Goal: Find specific page/section: Find specific page/section

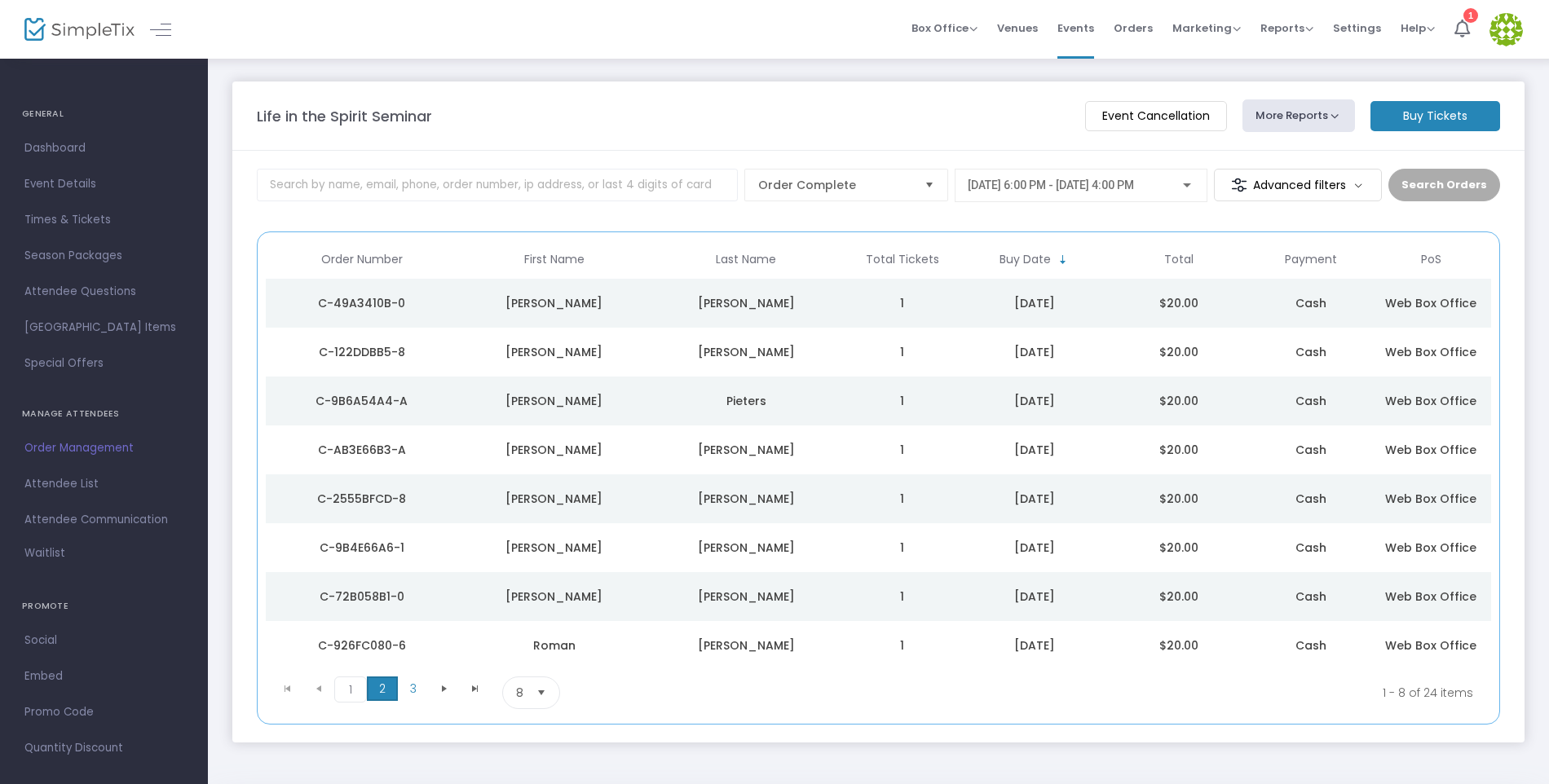
click at [377, 692] on span "2" at bounding box center [382, 689] width 31 height 24
click at [414, 689] on span "3" at bounding box center [413, 689] width 31 height 24
click at [445, 688] on kendo-pager-next-buttons at bounding box center [459, 692] width 62 height 32
click at [61, 480] on span "Attendee List" at bounding box center [104, 484] width 159 height 21
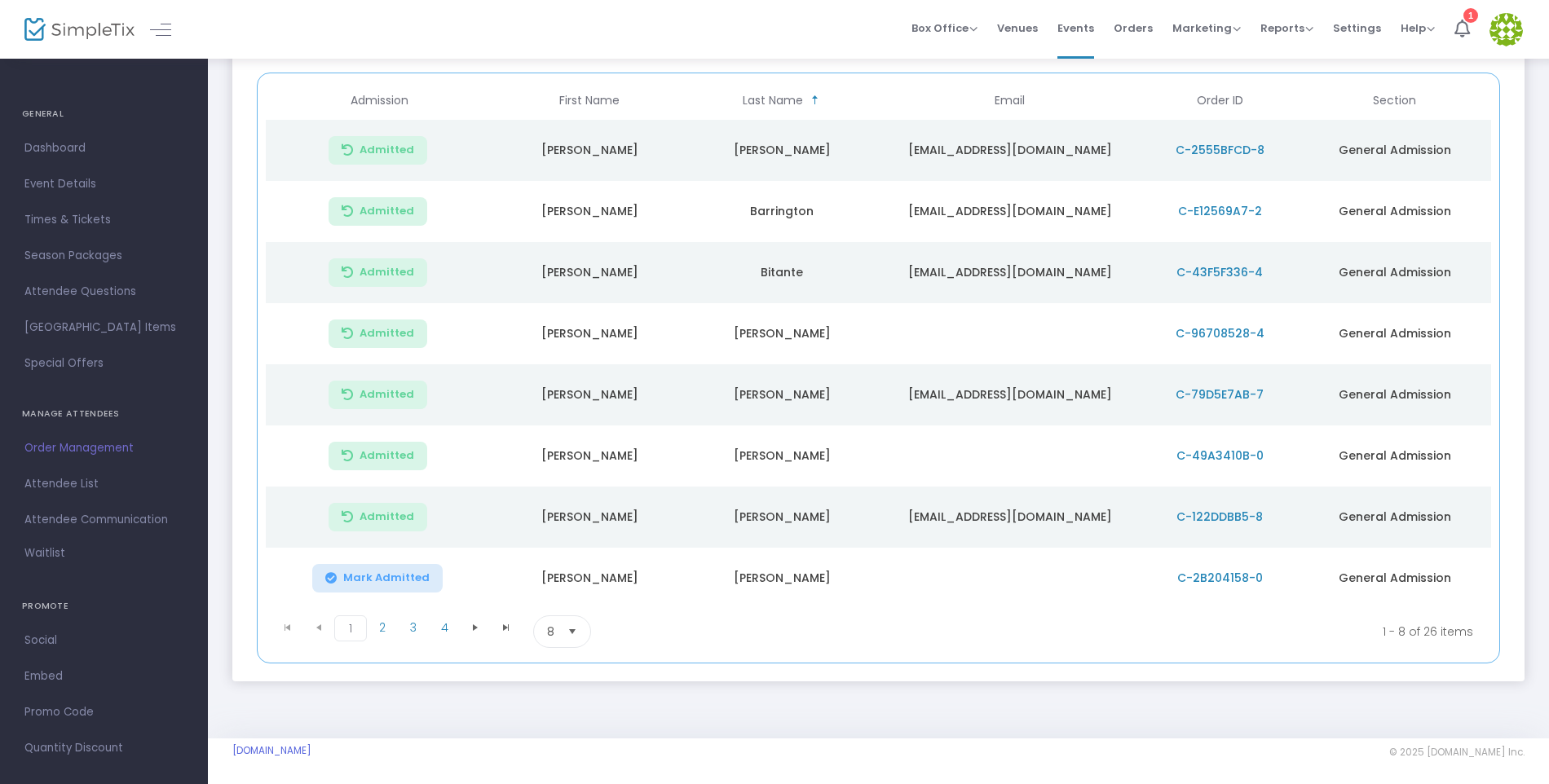
scroll to position [217, 0]
click at [389, 624] on span "2" at bounding box center [382, 624] width 31 height 24
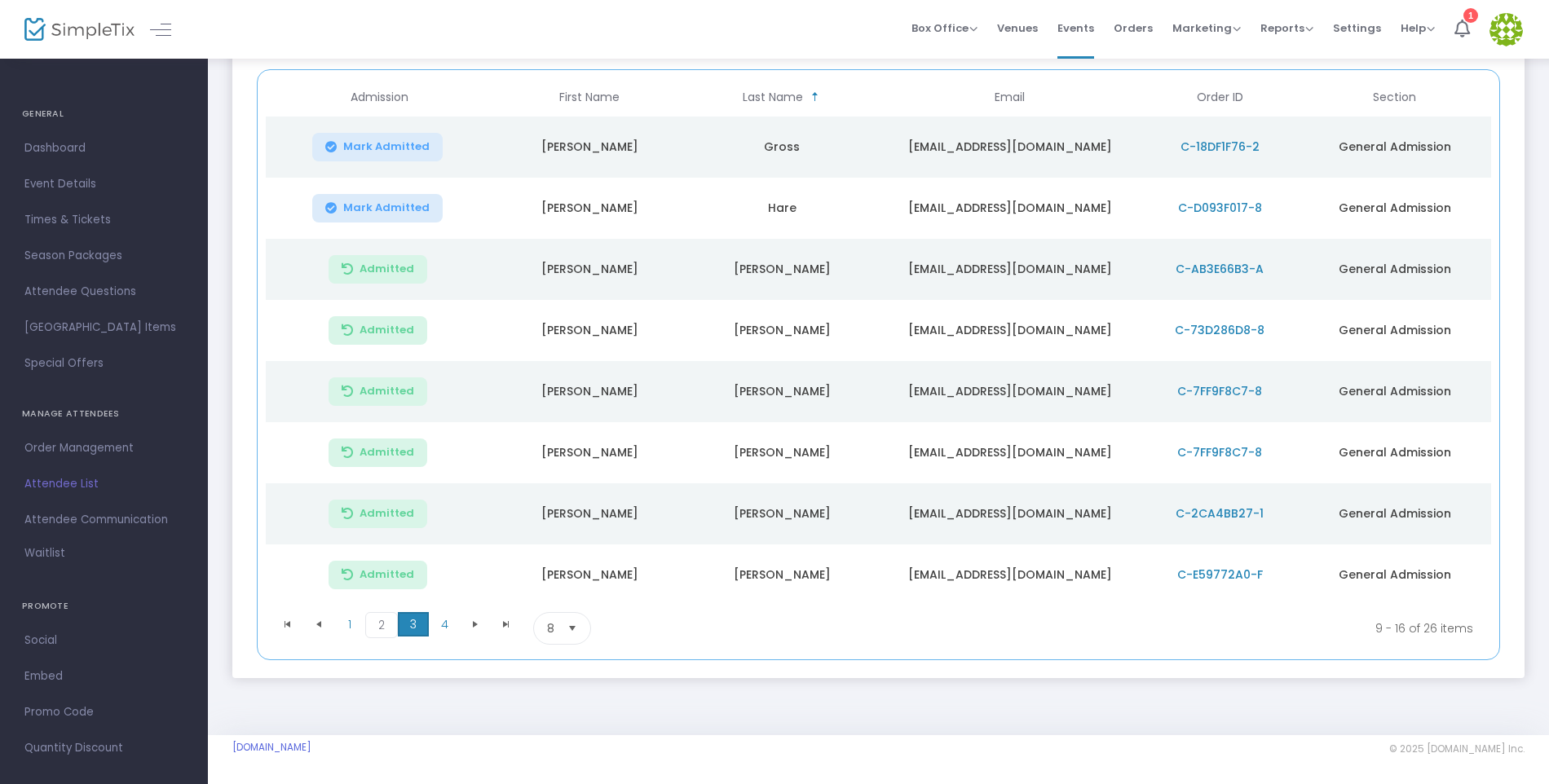
click at [413, 624] on span "3" at bounding box center [413, 624] width 31 height 24
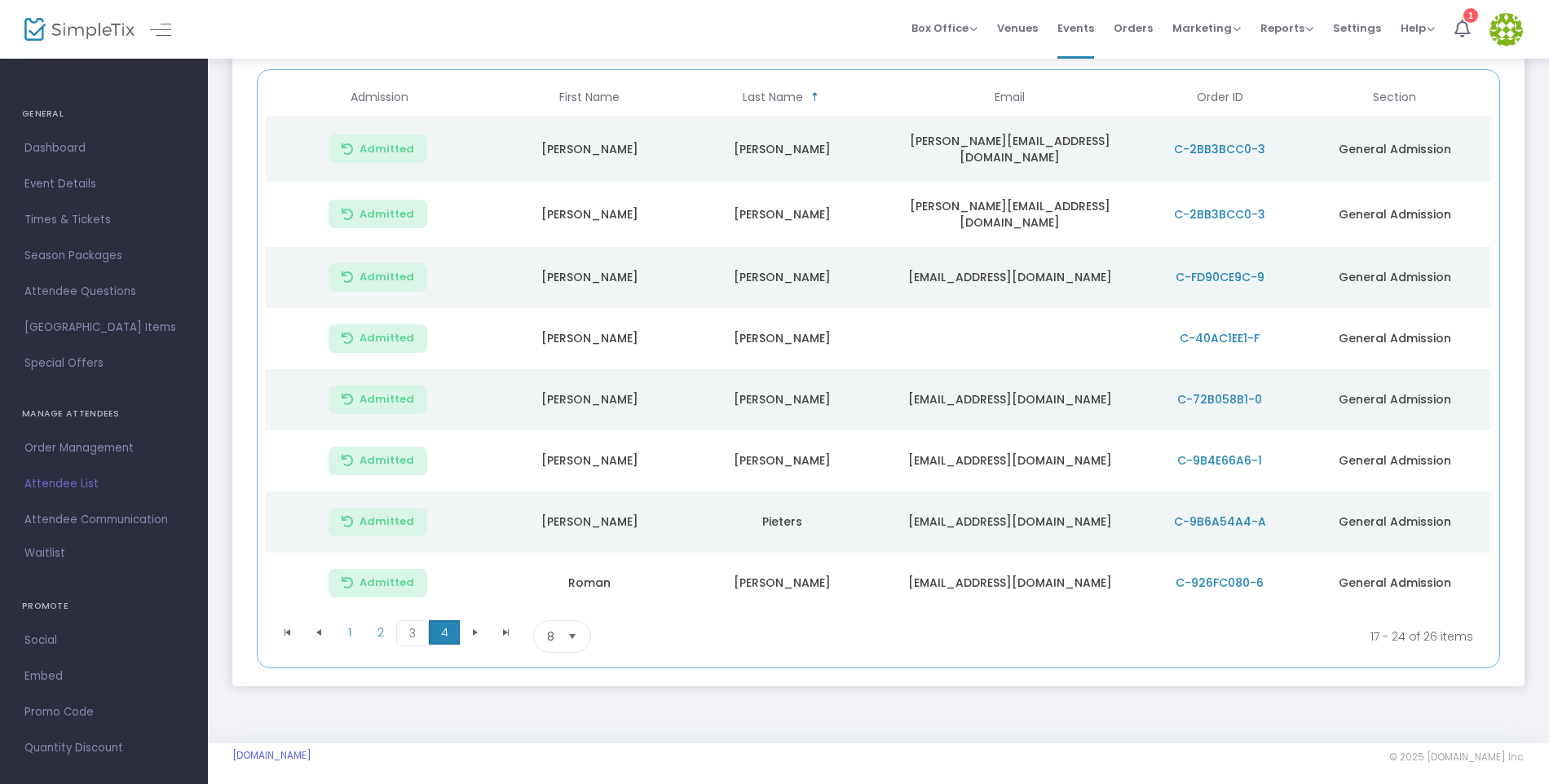
click at [441, 622] on span "4" at bounding box center [444, 633] width 31 height 24
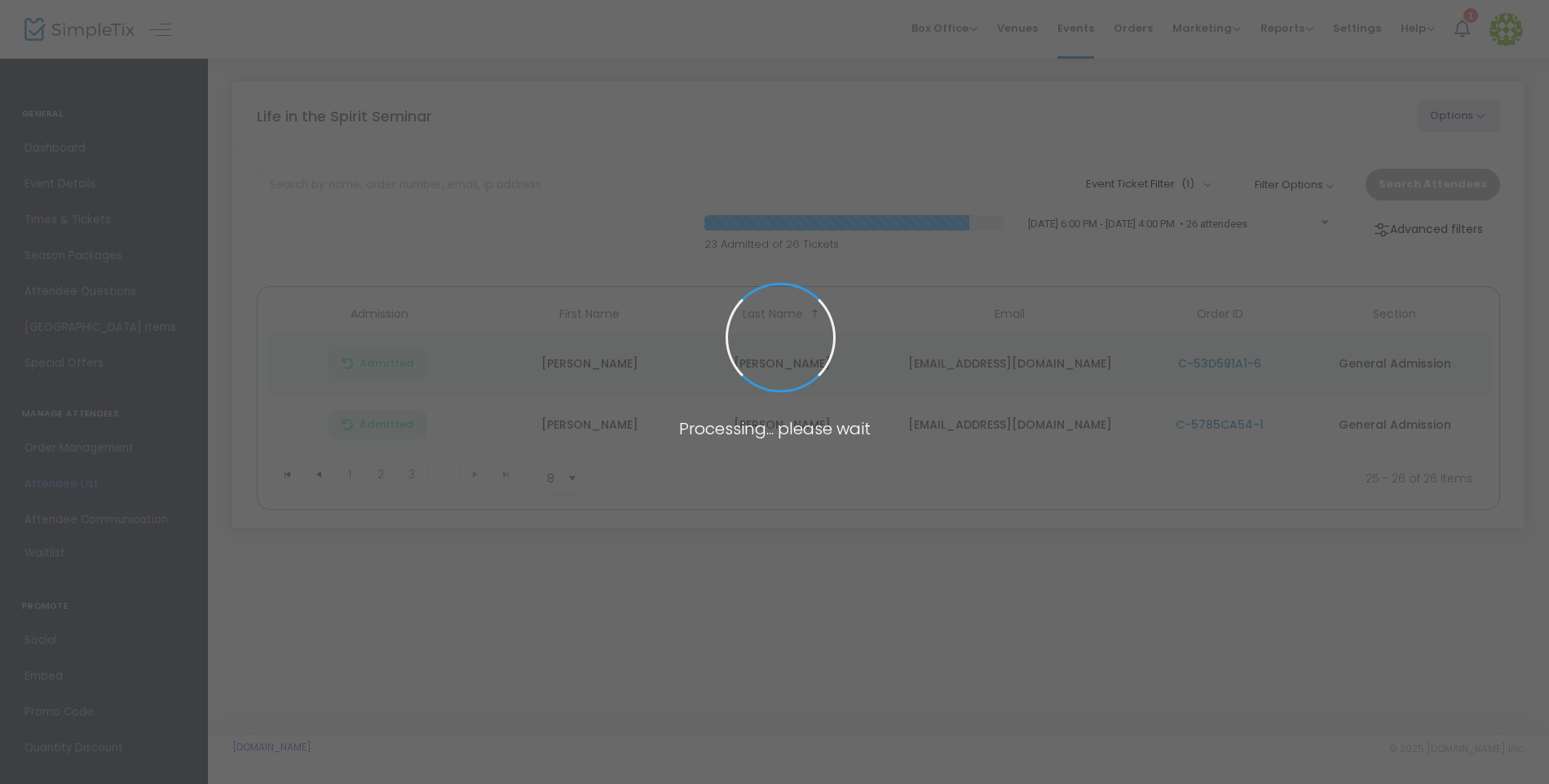
scroll to position [0, 0]
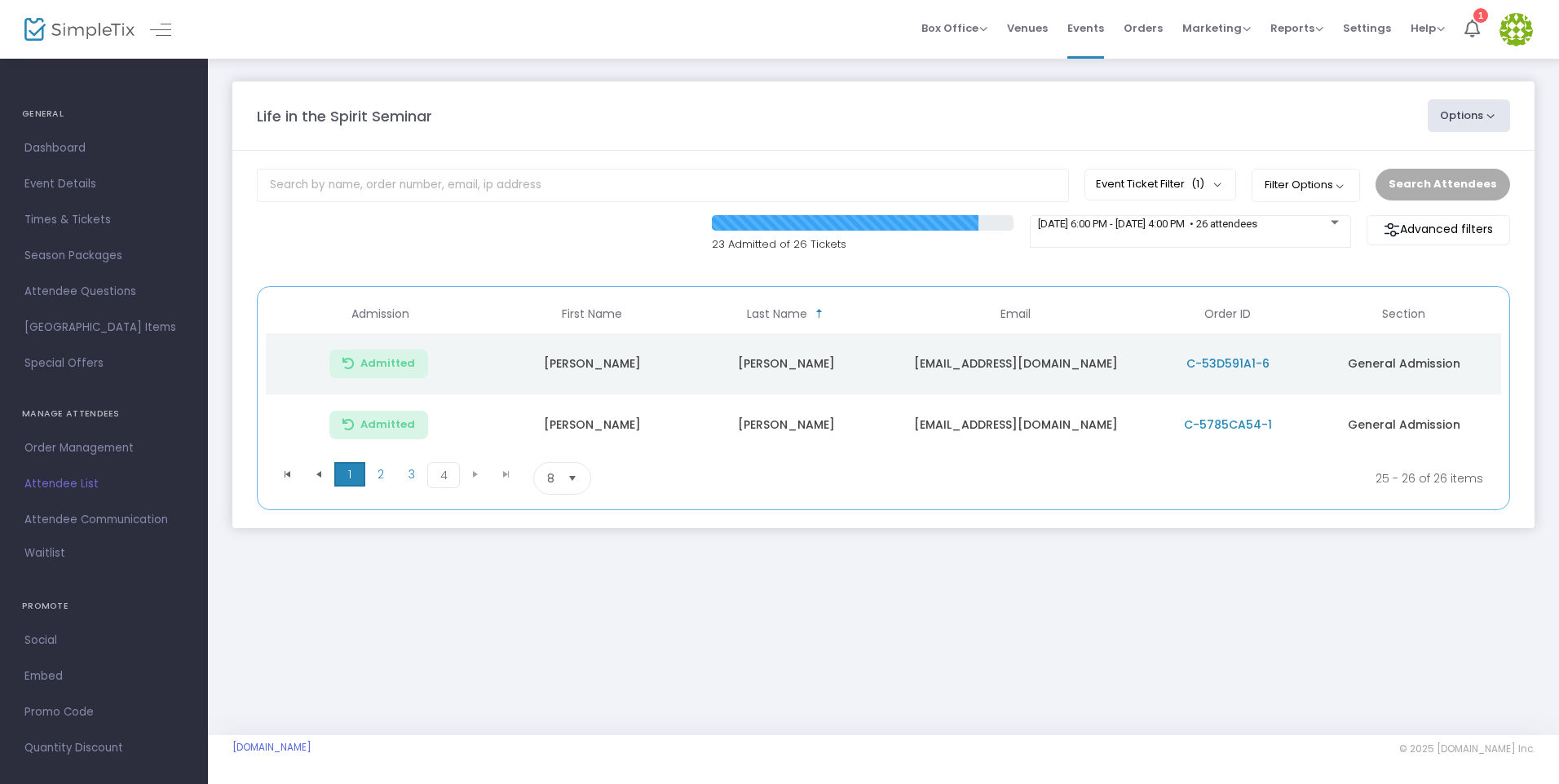
click at [351, 472] on span "1" at bounding box center [349, 474] width 31 height 24
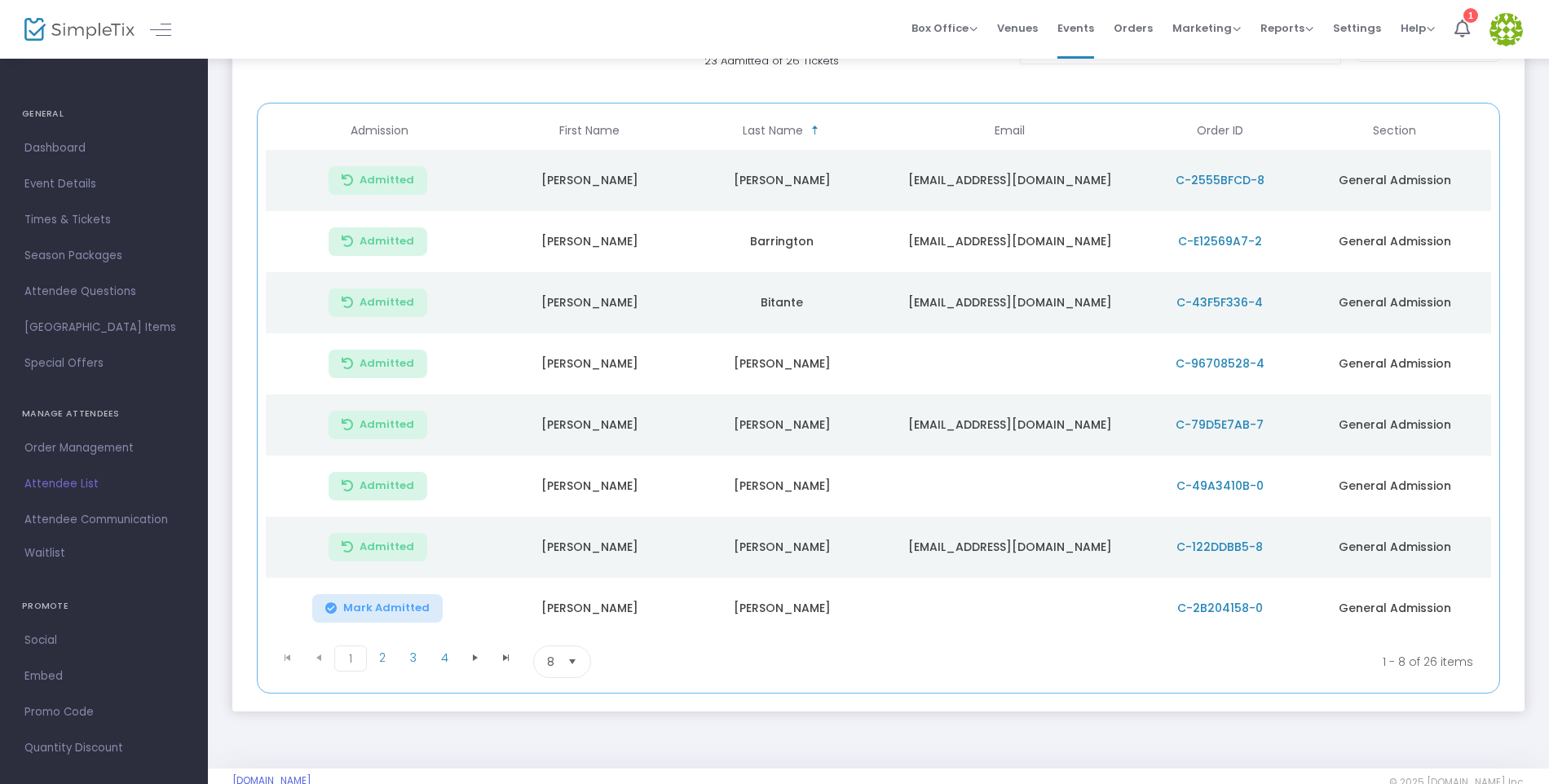
scroll to position [217, 0]
